Goal: Task Accomplishment & Management: Complete application form

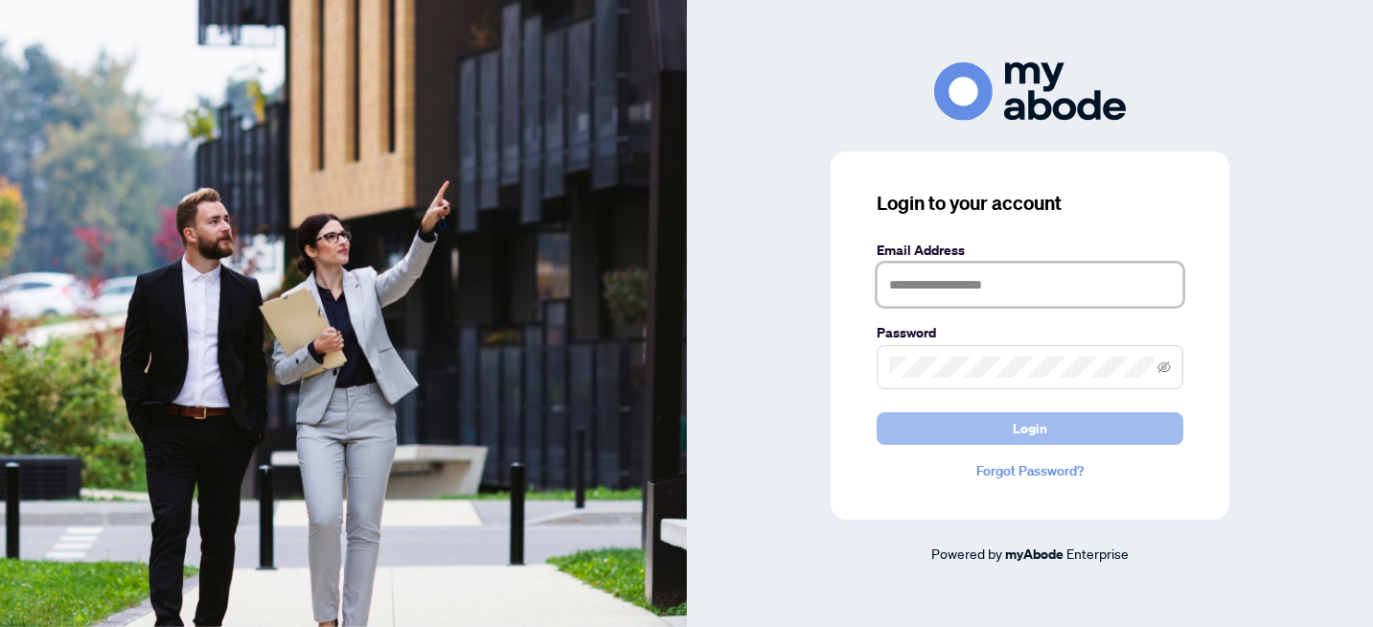
type input "**********"
click at [1071, 439] on button "Login" at bounding box center [1030, 428] width 307 height 33
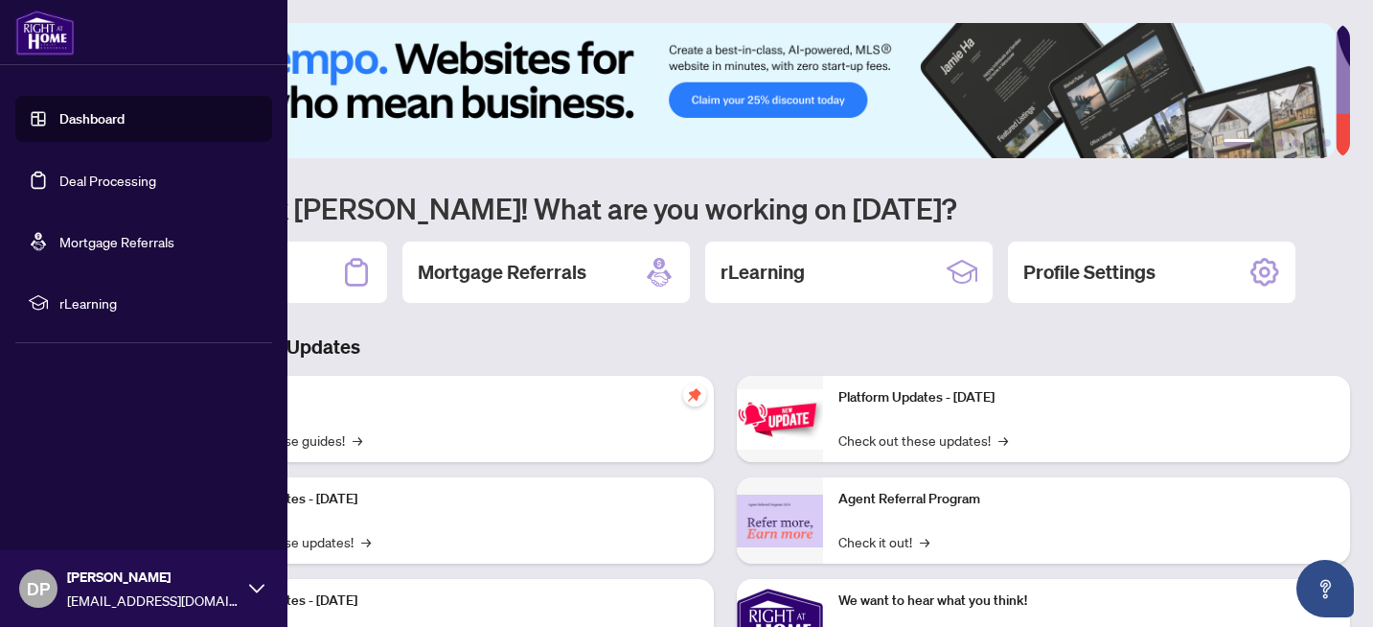
click at [112, 182] on link "Deal Processing" at bounding box center [107, 180] width 97 height 17
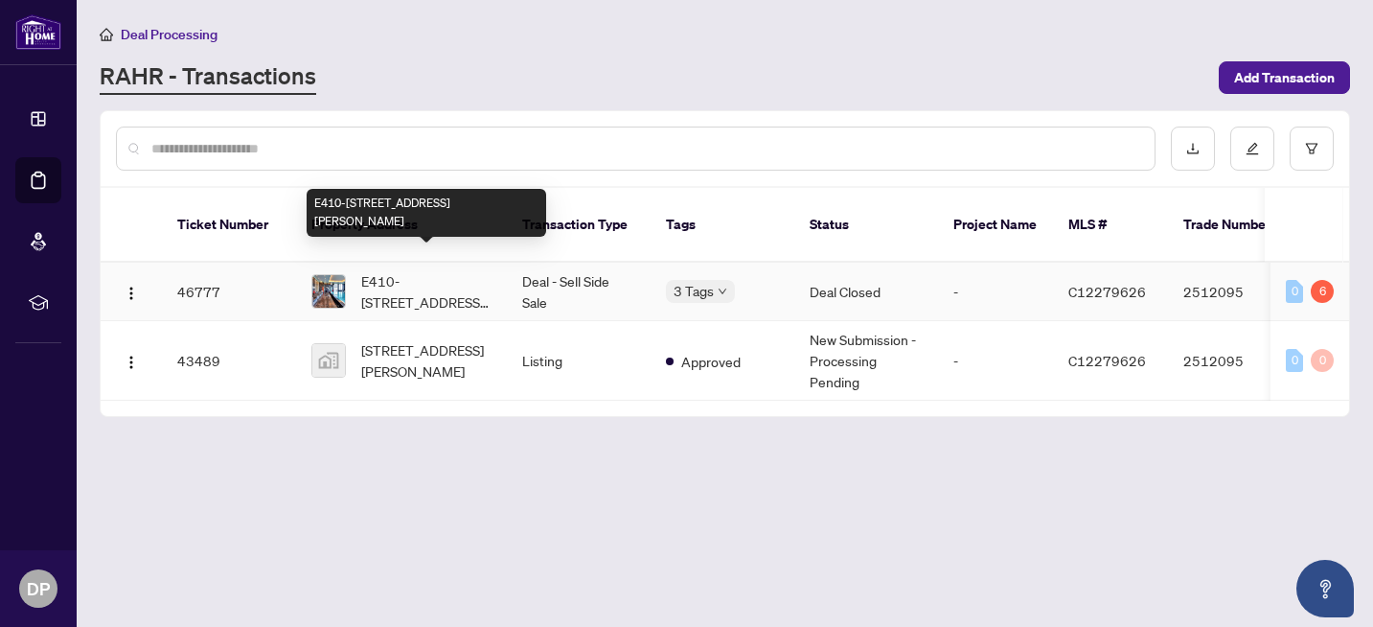
click at [436, 270] on span "E410-[STREET_ADDRESS][PERSON_NAME]" at bounding box center [426, 291] width 130 height 42
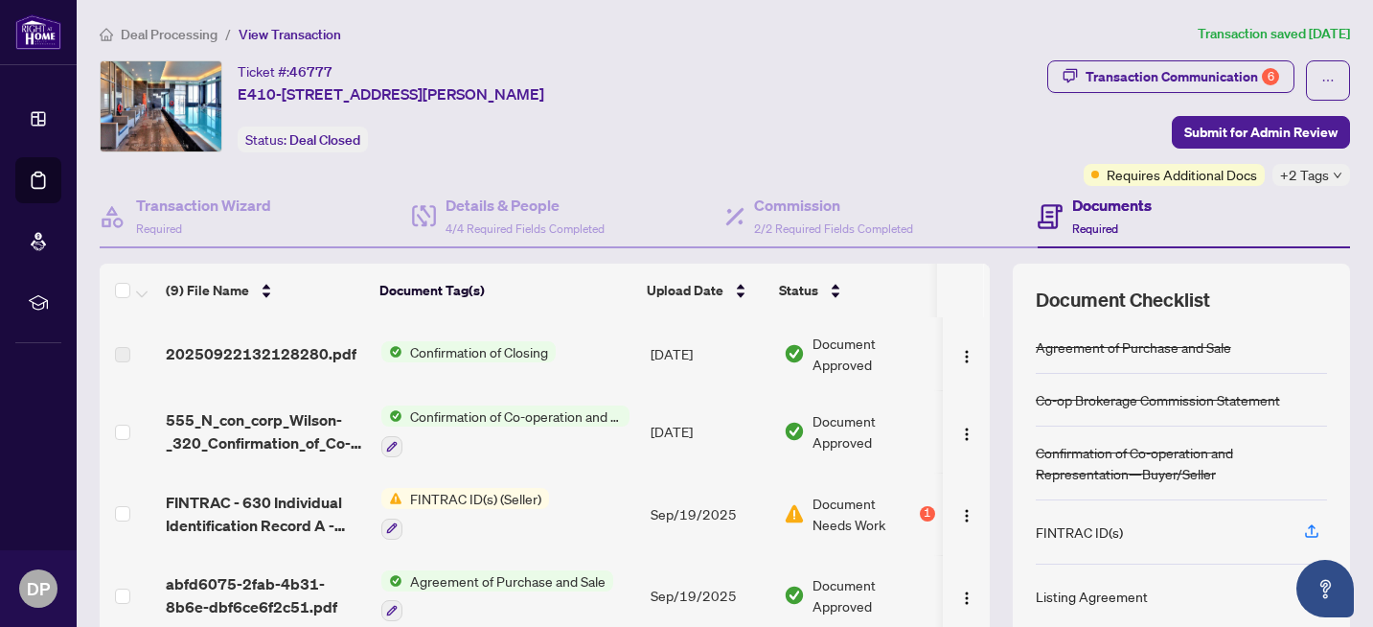
click at [435, 488] on span "FINTRAC ID(s) (Seller)" at bounding box center [476, 498] width 147 height 21
click at [813, 503] on span "Document Needs Work" at bounding box center [865, 514] width 104 height 42
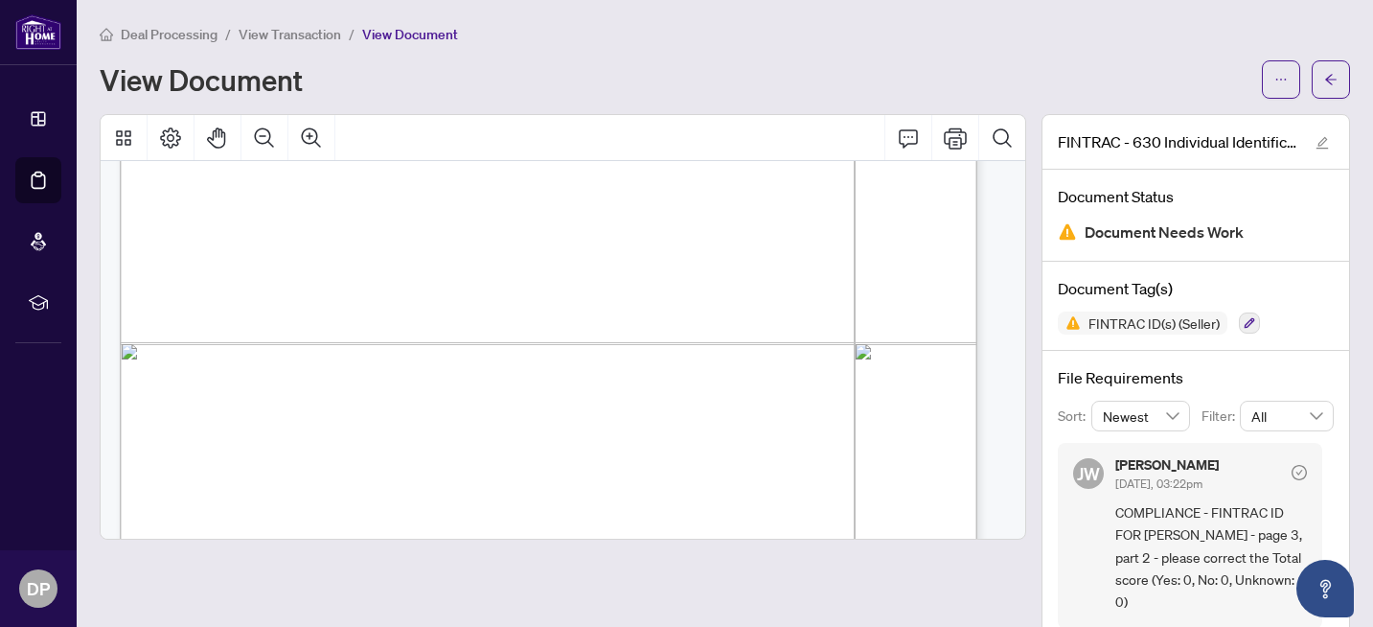
scroll to position [2877, 0]
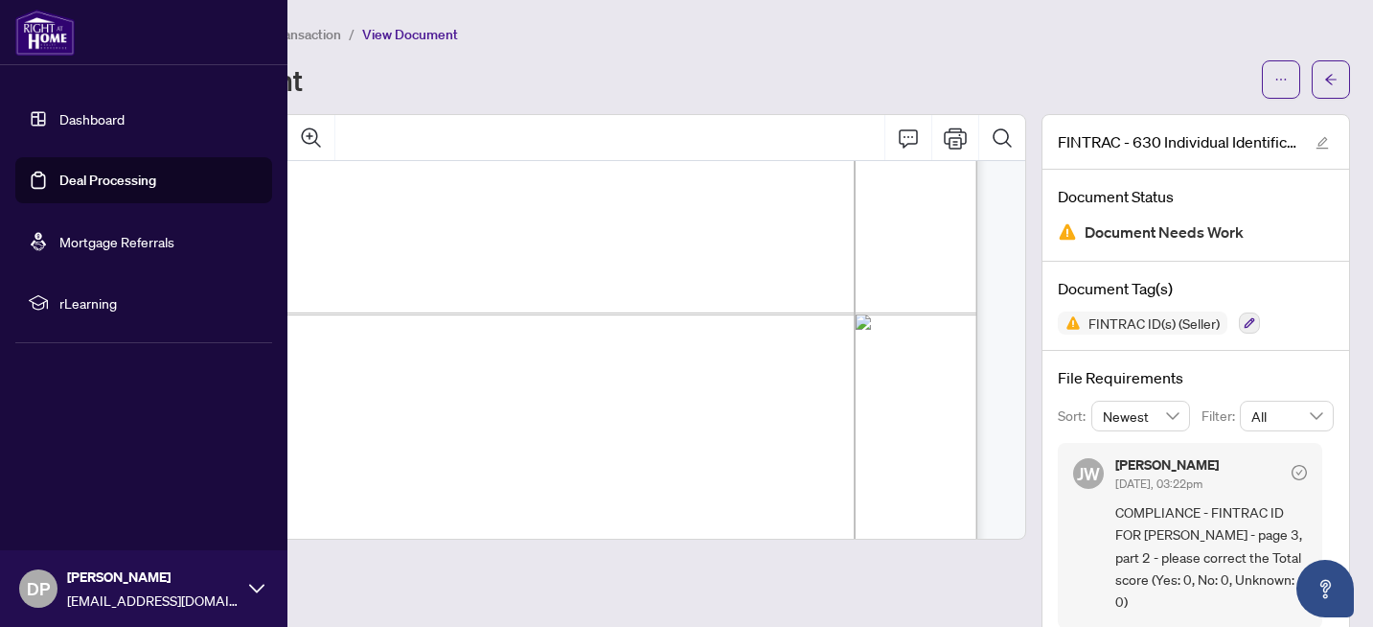
click at [88, 187] on link "Deal Processing" at bounding box center [107, 180] width 97 height 17
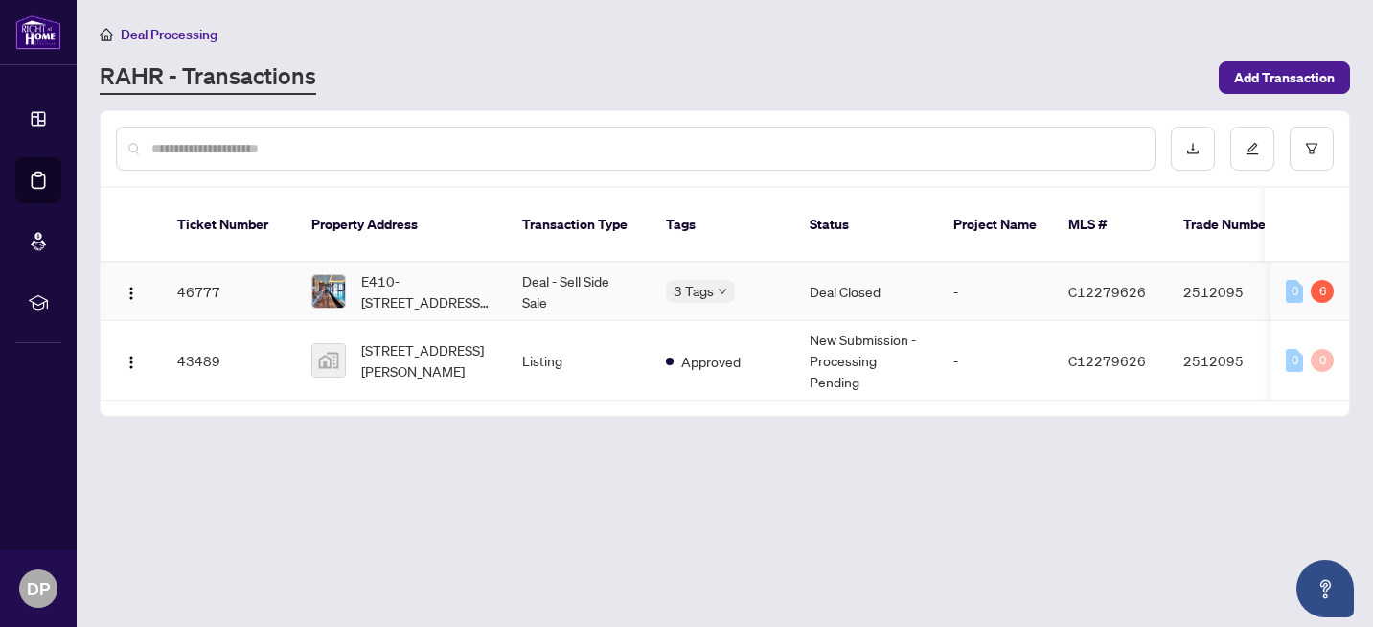
click at [591, 273] on td "Deal - Sell Side Sale" at bounding box center [579, 292] width 144 height 58
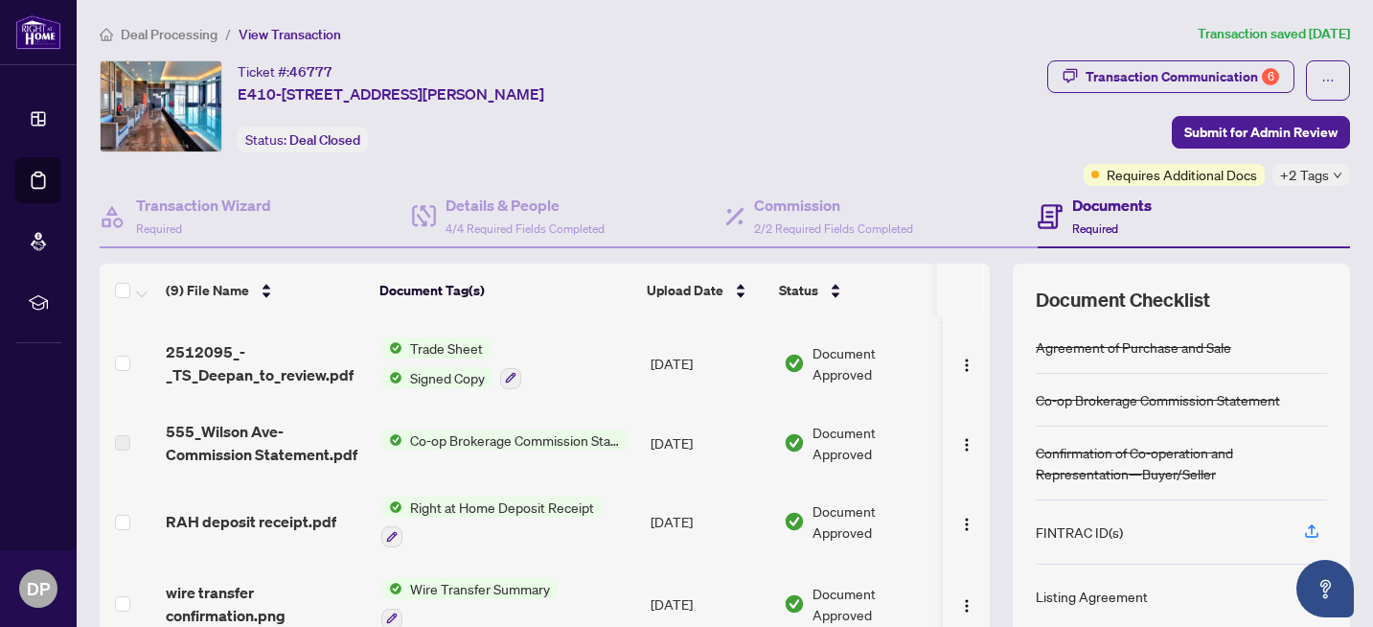
scroll to position [397, 0]
click at [977, 544] on div "(9) File Name Document Tag(s) Upload Date Status 20250922132128280.pdf Confirma…" at bounding box center [725, 499] width 1251 height 470
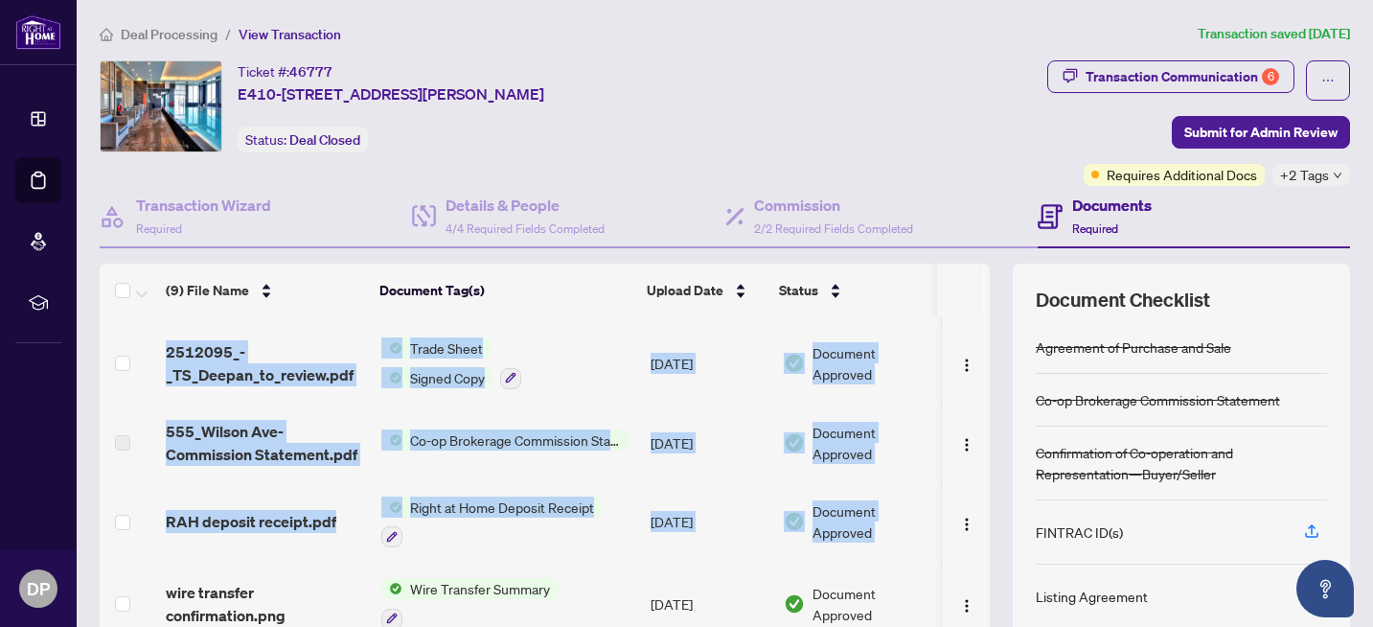
scroll to position [0, 1]
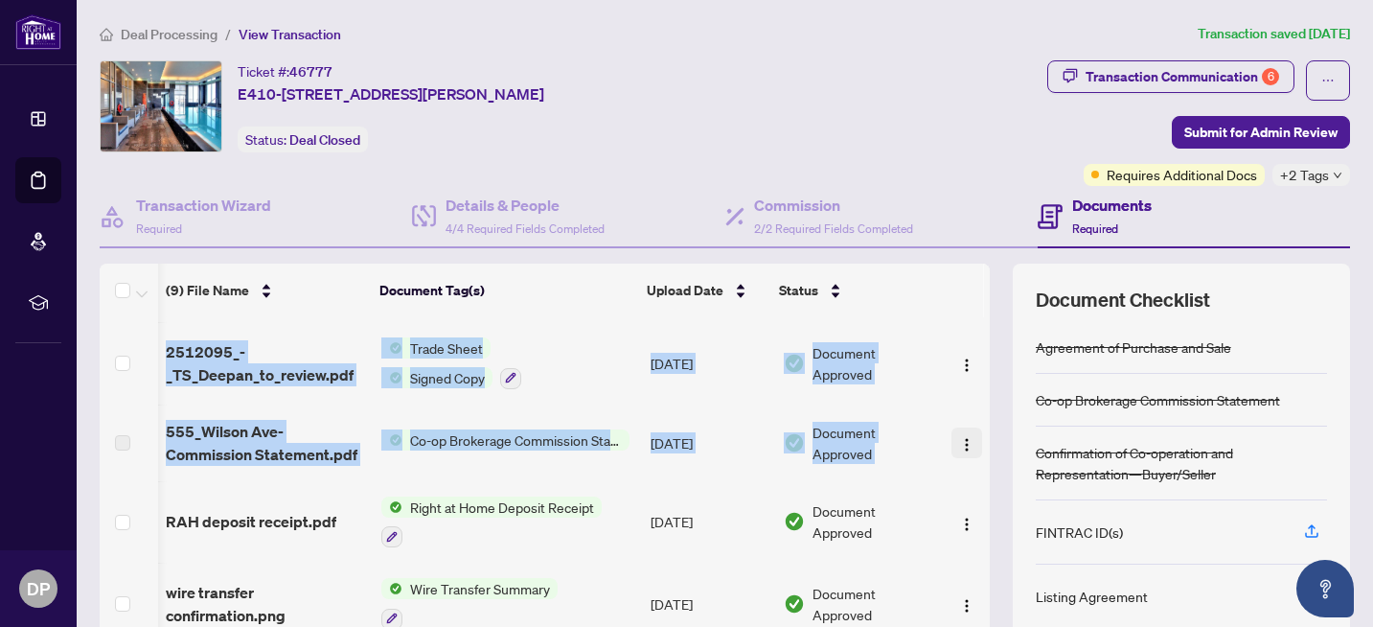
drag, startPoint x: 975, startPoint y: 543, endPoint x: 949, endPoint y: 439, distance: 107.6
click at [950, 438] on div "20250922132128280.pdf Confirmation of Closing [DATE] Document Approved 555_N_co…" at bounding box center [545, 479] width 890 height 324
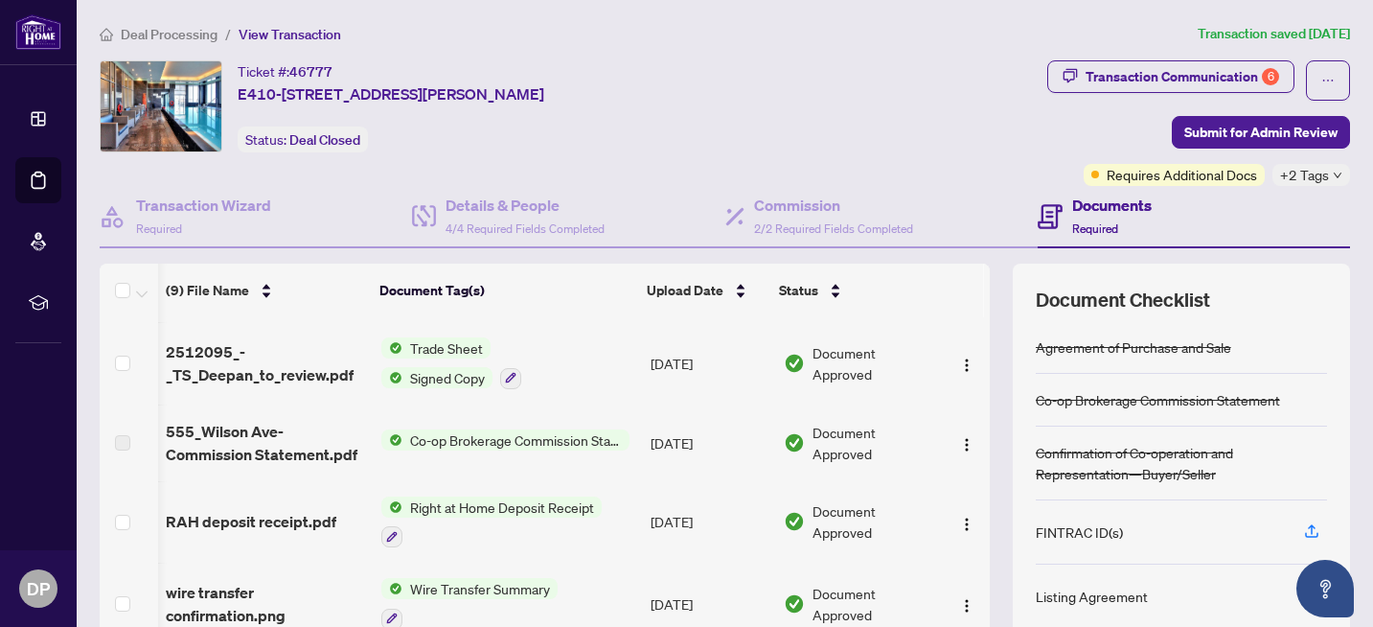
click at [954, 481] on td at bounding box center [966, 522] width 47 height 82
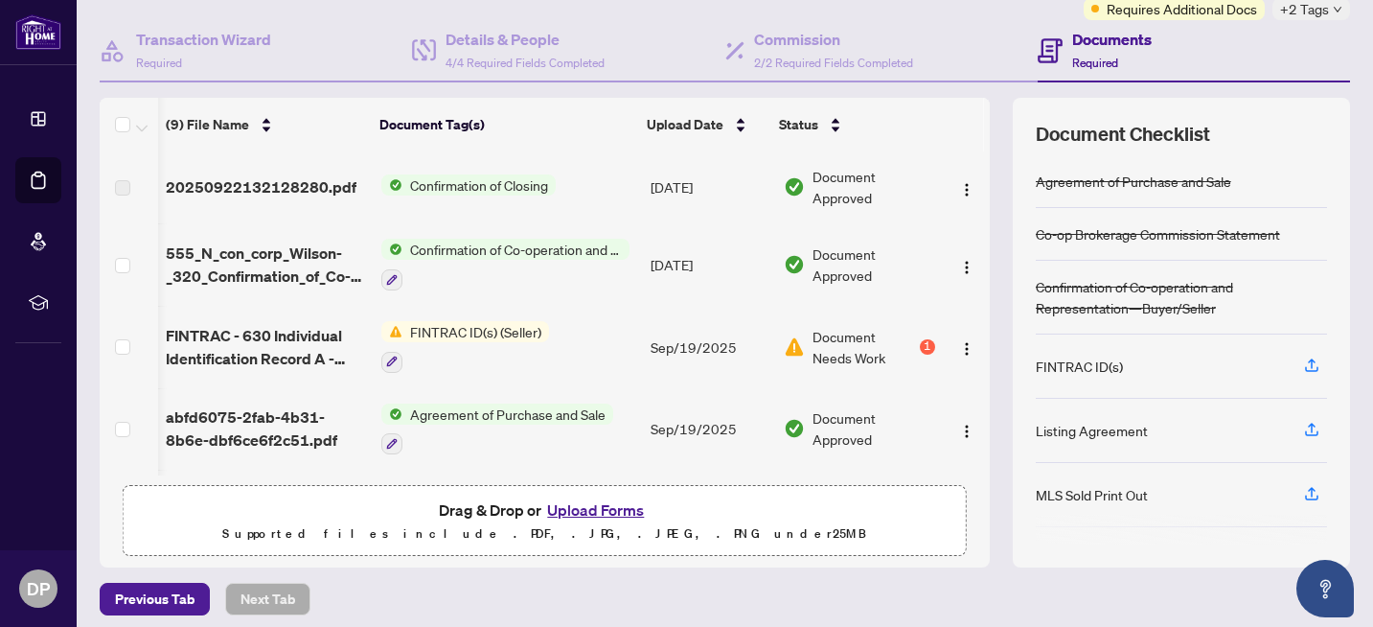
scroll to position [176, 0]
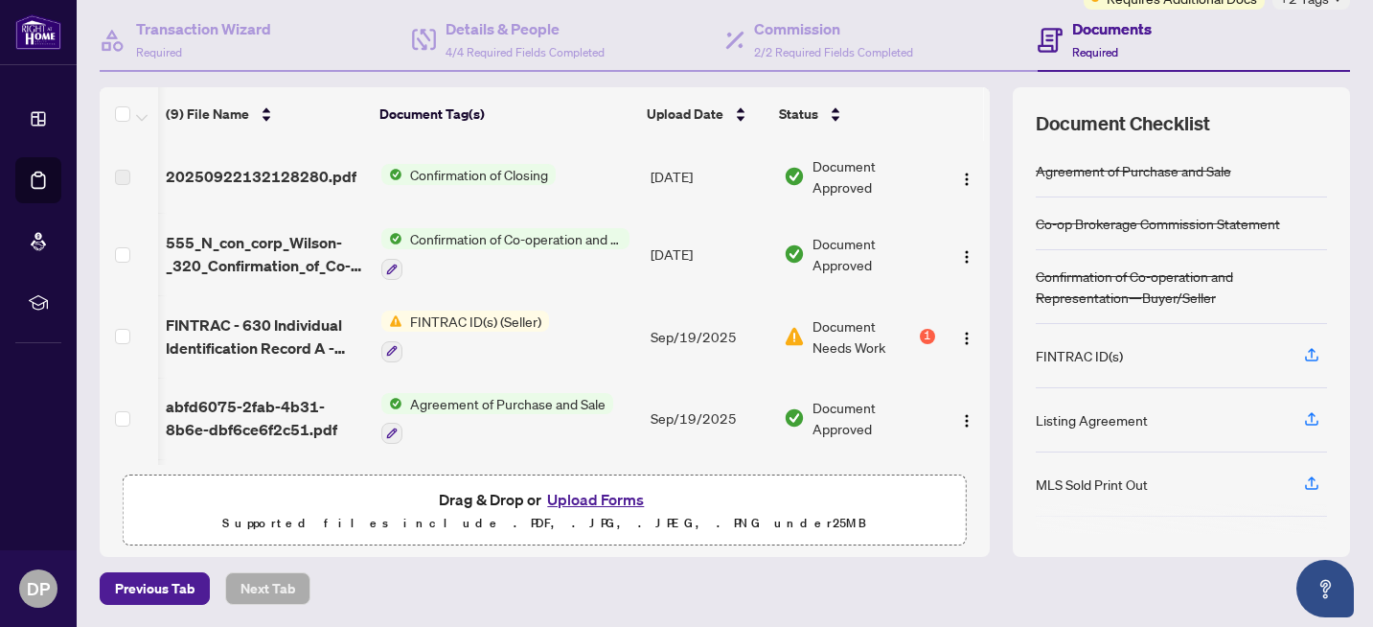
click at [609, 501] on button "Upload Forms" at bounding box center [596, 499] width 108 height 25
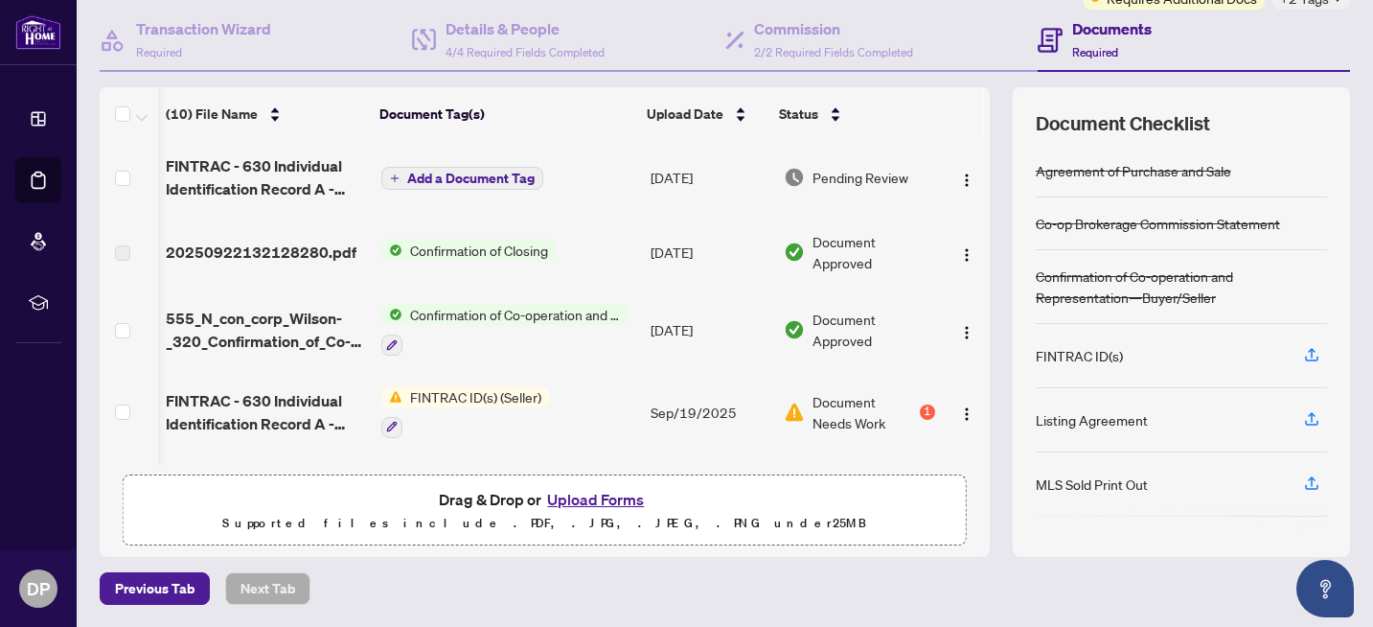
scroll to position [0, 1]
click at [961, 215] on td at bounding box center [966, 179] width 47 height 77
click at [959, 413] on img "button" at bounding box center [966, 415] width 15 height 15
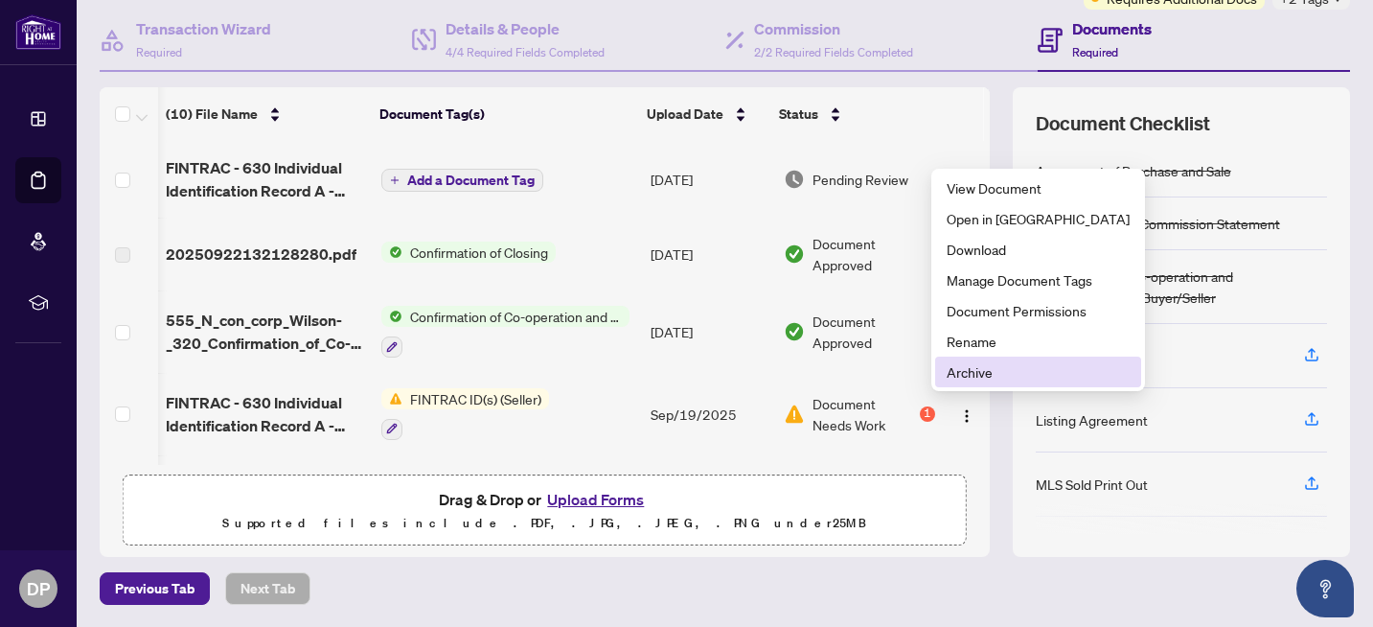
click at [966, 376] on span "Archive" at bounding box center [1038, 371] width 183 height 21
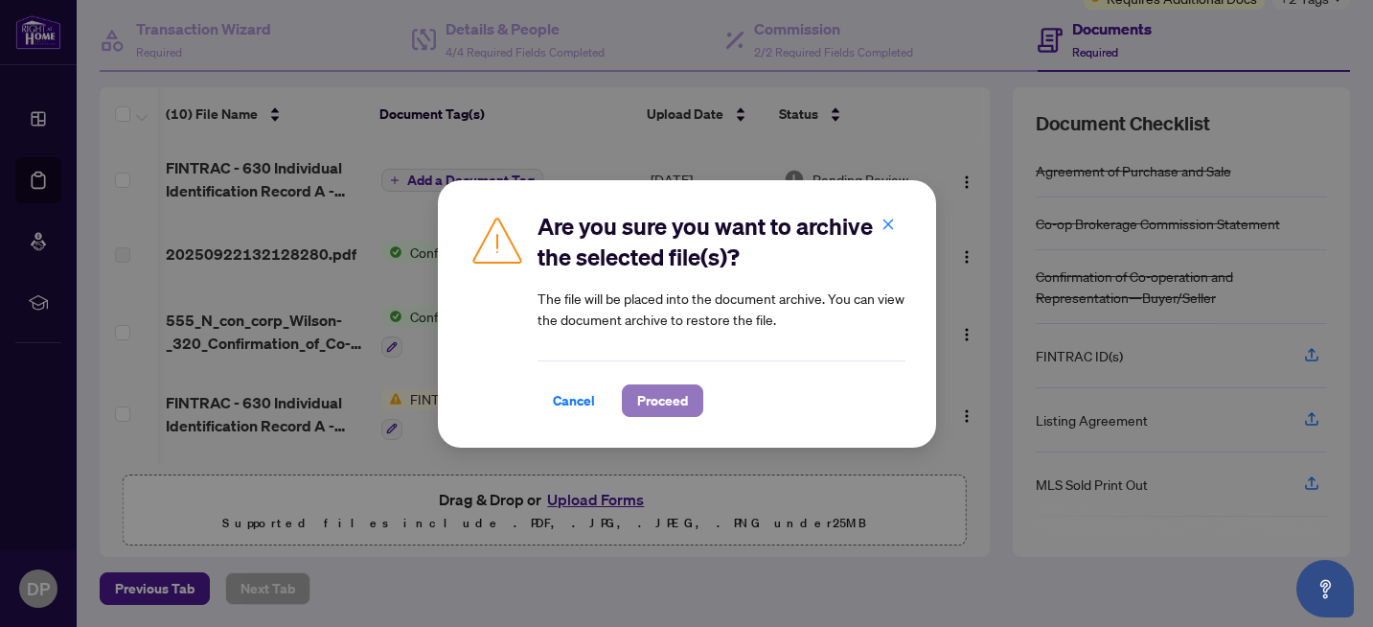
click at [665, 400] on span "Proceed" at bounding box center [662, 400] width 51 height 31
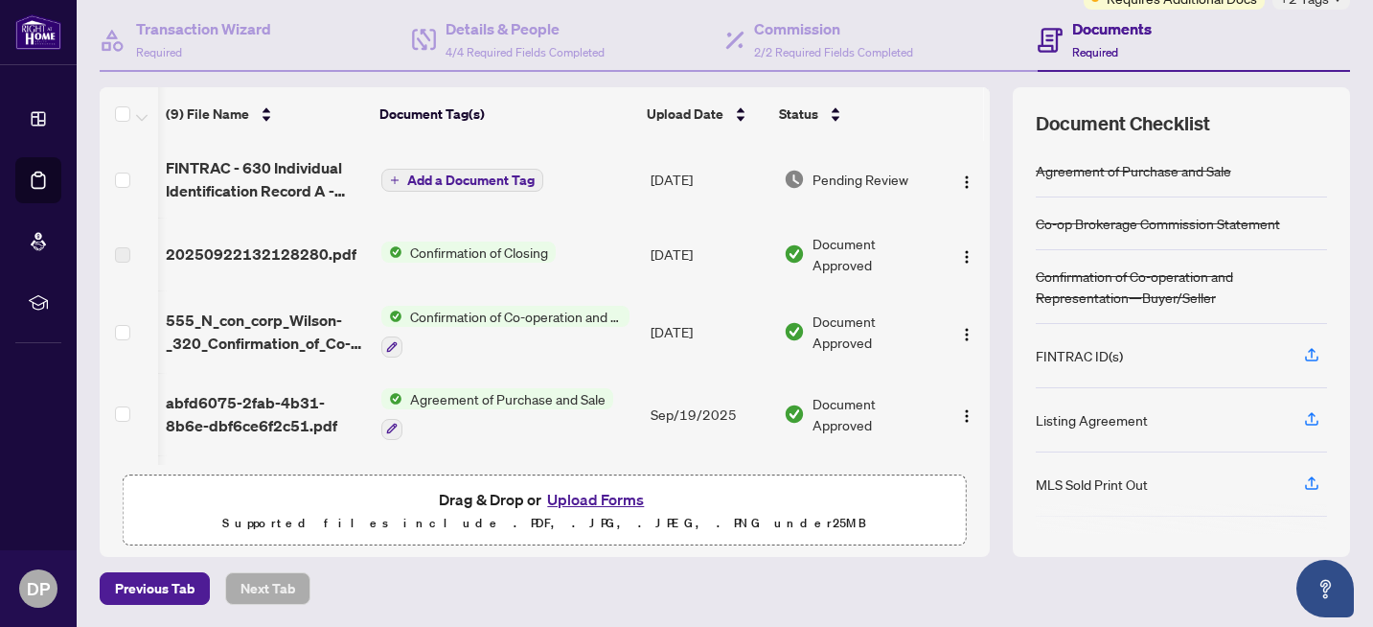
click at [496, 176] on span "Add a Document Tag" at bounding box center [470, 179] width 127 height 13
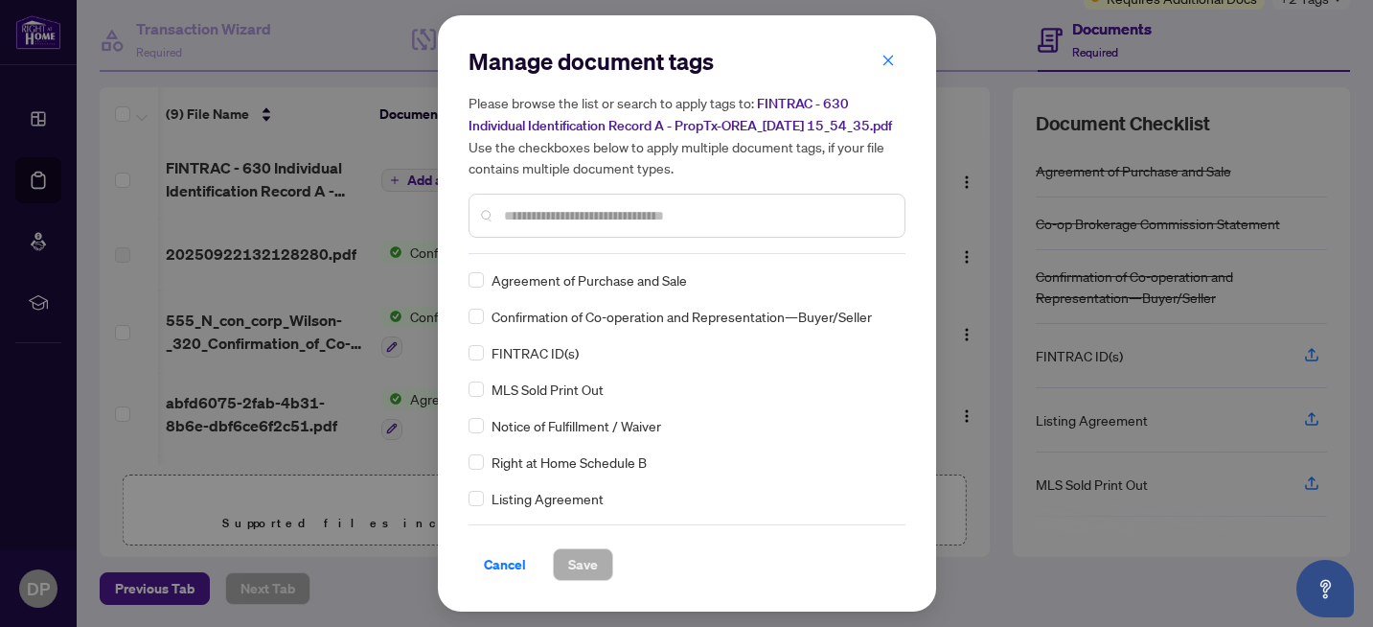
click at [541, 226] on input "text" at bounding box center [696, 215] width 385 height 21
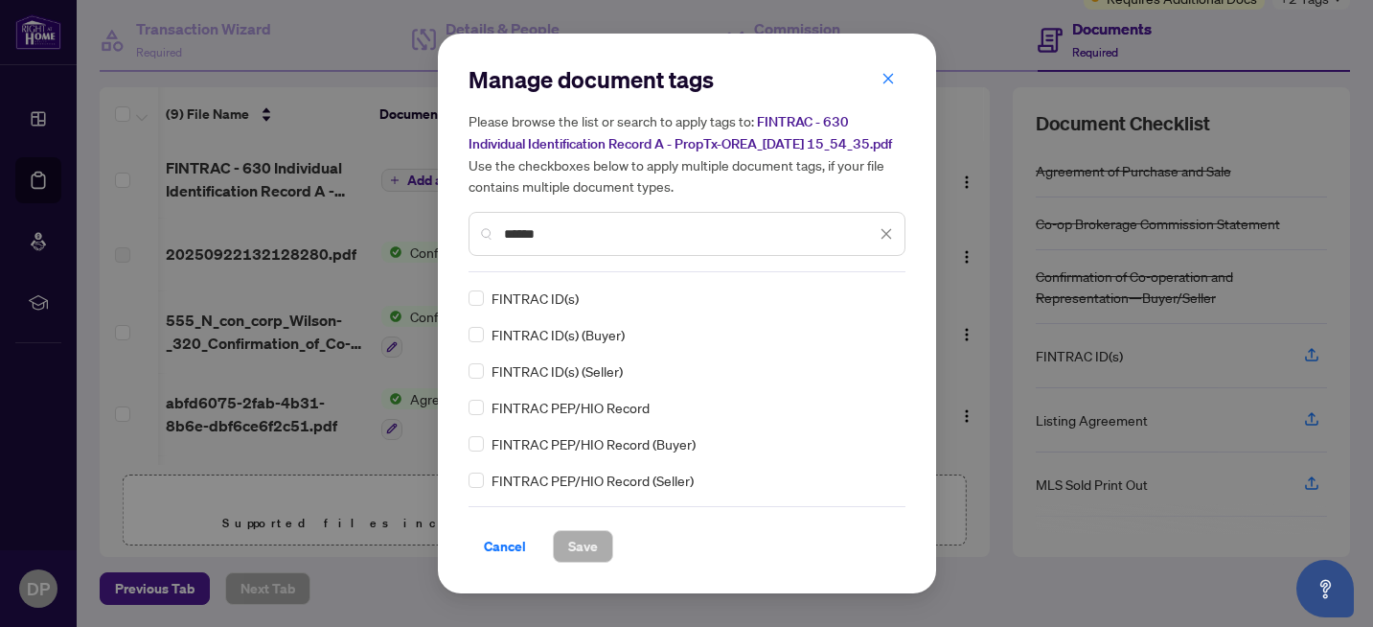
type input "******"
click at [599, 380] on span "FINTRAC ID(s) (Seller)" at bounding box center [557, 370] width 131 height 21
click at [591, 557] on span "Save" at bounding box center [583, 546] width 30 height 31
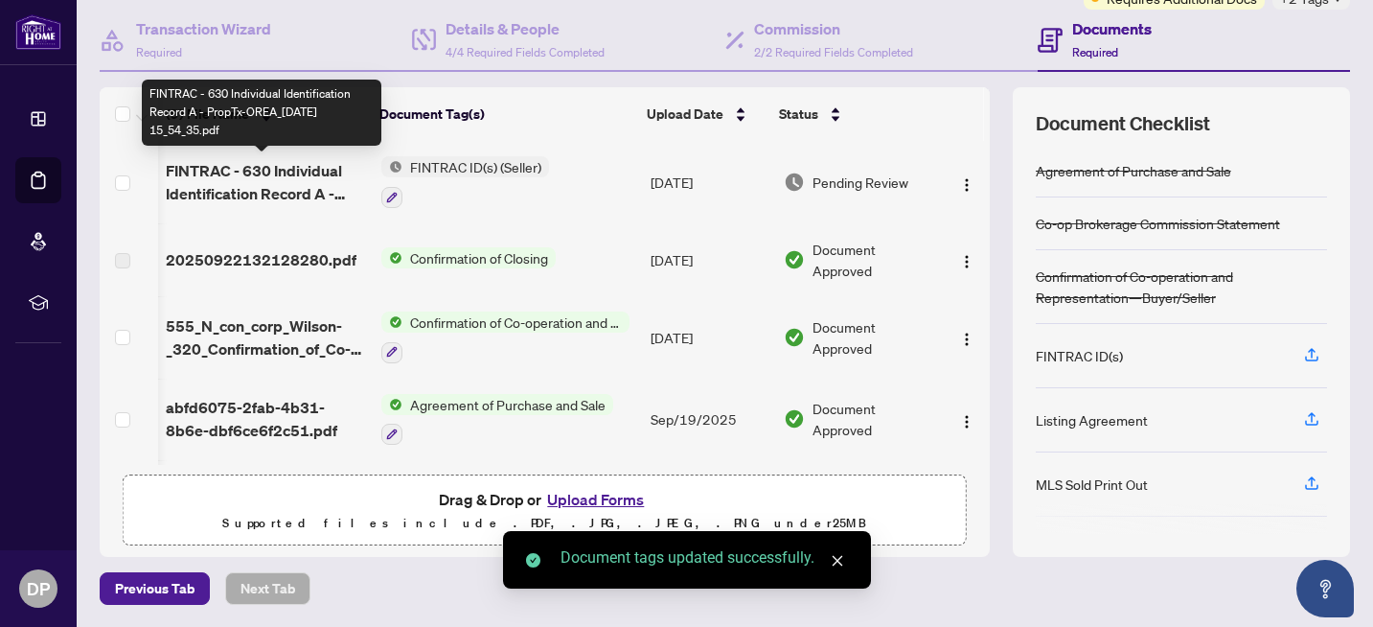
click at [261, 197] on span "FINTRAC - 630 Individual Identification Record A - PropTx-OREA_[DATE] 15_54_35.…" at bounding box center [266, 182] width 200 height 46
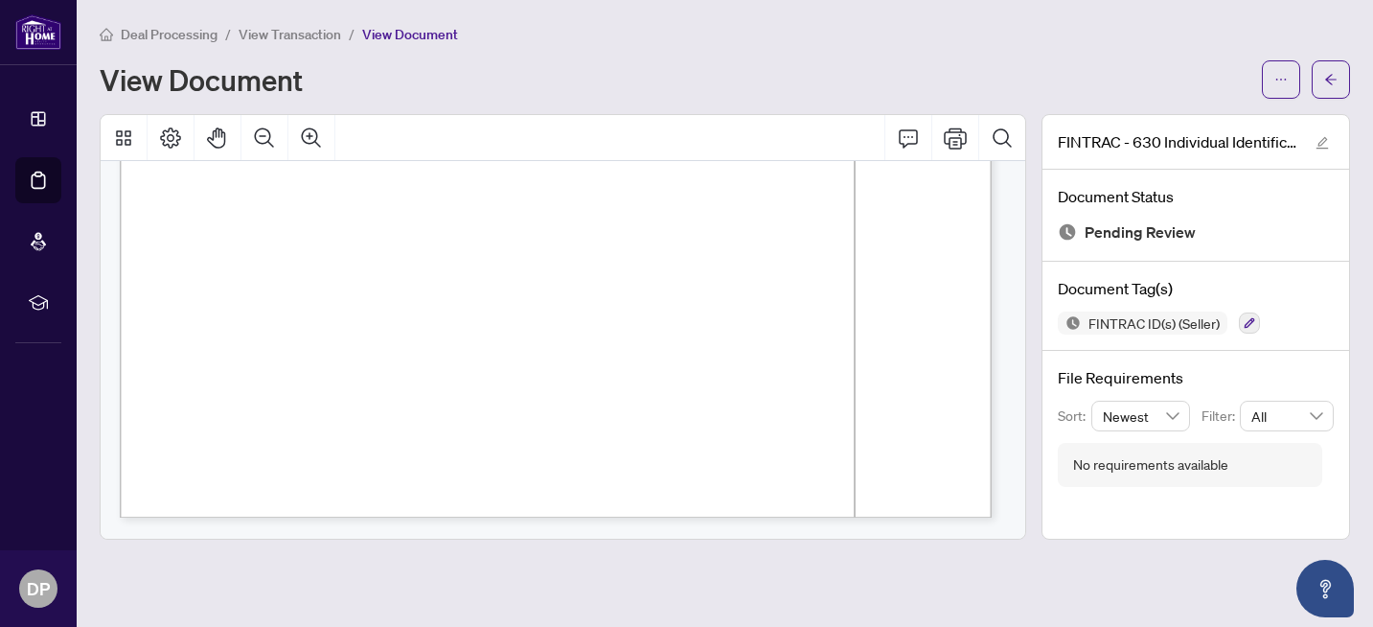
scroll to position [3100, 0]
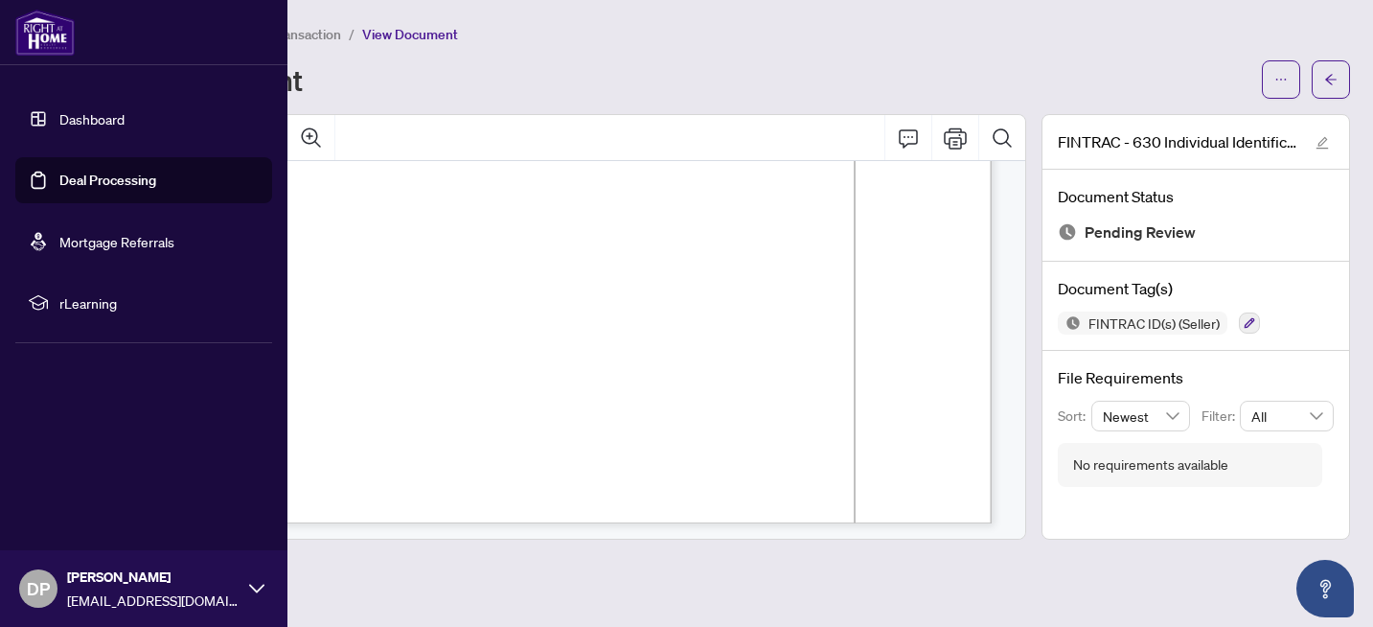
click at [69, 179] on link "Deal Processing" at bounding box center [107, 180] width 97 height 17
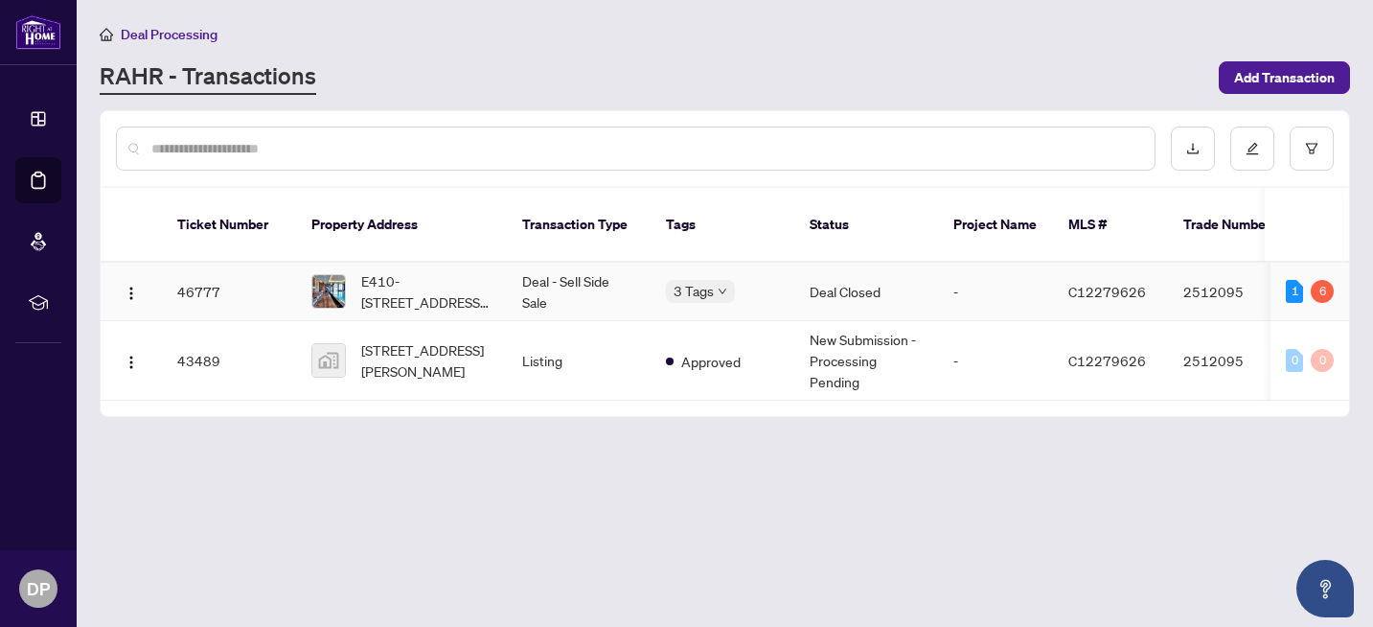
click at [560, 263] on td "Deal - Sell Side Sale" at bounding box center [579, 292] width 144 height 58
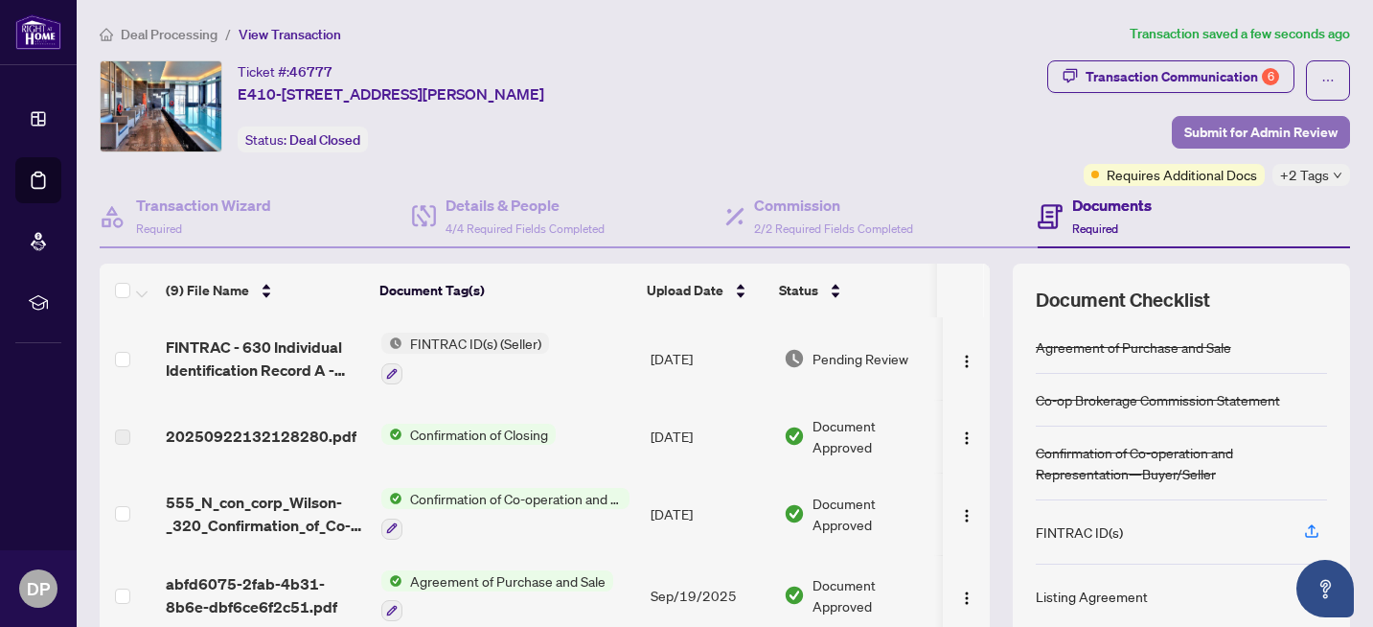
click at [1266, 137] on span "Submit for Admin Review" at bounding box center [1261, 132] width 153 height 31
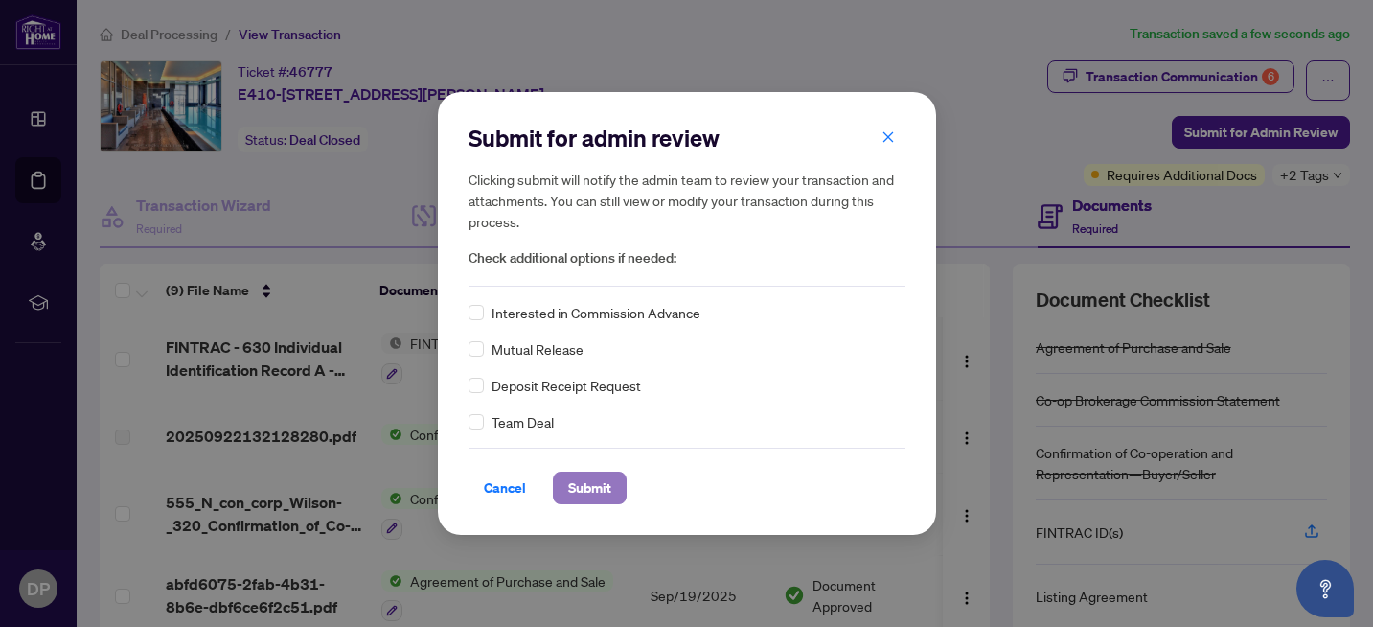
click at [593, 492] on span "Submit" at bounding box center [589, 488] width 43 height 31
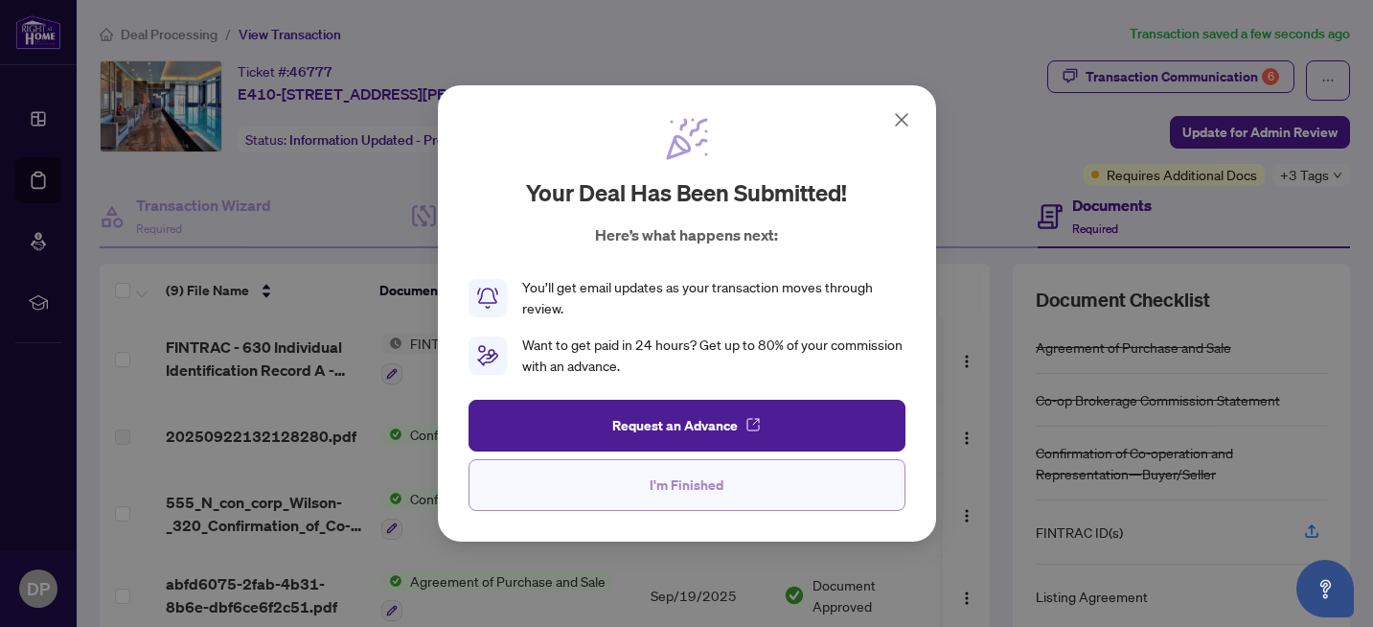
click at [682, 489] on span "I'm Finished" at bounding box center [687, 485] width 74 height 31
